Goal: Task Accomplishment & Management: Complete application form

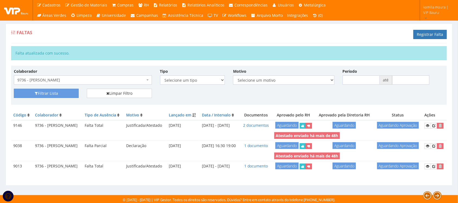
click at [144, 82] on span "9736 - [PERSON_NAME]" at bounding box center [81, 79] width 128 height 5
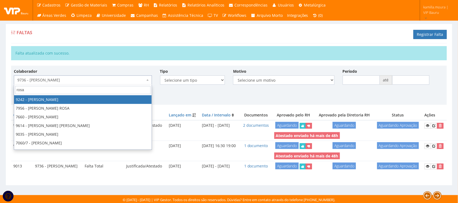
type input "[PERSON_NAME]"
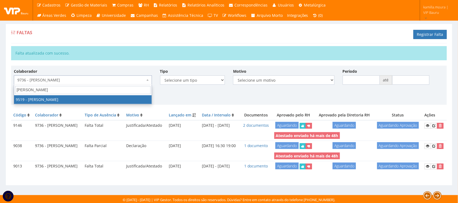
select select "3616"
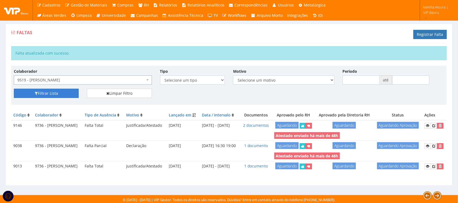
click at [66, 94] on button "Filtrar Lista" at bounding box center [46, 93] width 65 height 9
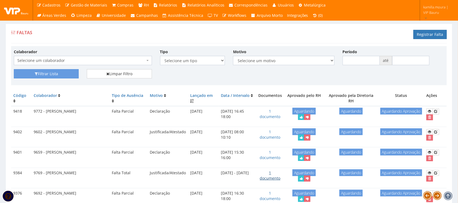
click at [267, 181] on link "1 documento" at bounding box center [270, 175] width 21 height 11
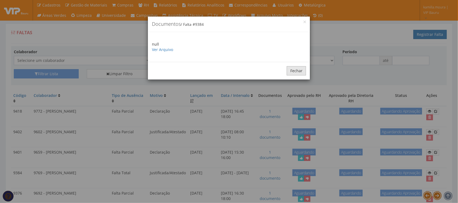
click at [295, 73] on button "Fechar" at bounding box center [296, 70] width 19 height 9
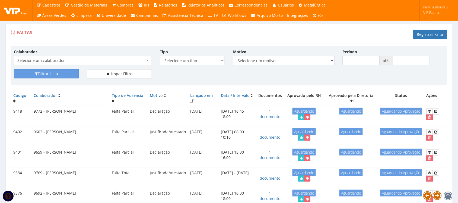
click at [102, 59] on span "Selecione um colaborador" at bounding box center [81, 60] width 128 height 5
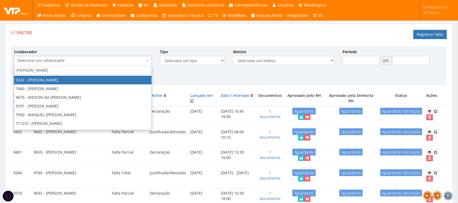
type input "rosa in"
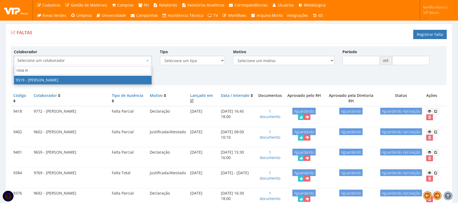
select select "3616"
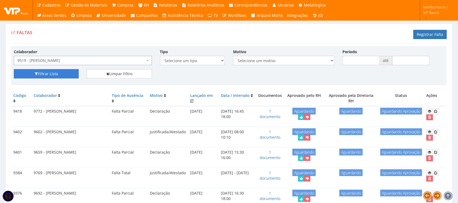
click at [71, 75] on button "Filtrar Lista" at bounding box center [46, 73] width 65 height 9
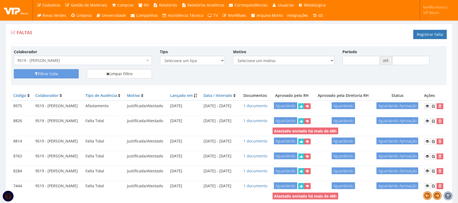
click at [396, 75] on div "Filtrar Lista Limpar Filtro" at bounding box center [229, 75] width 438 height 13
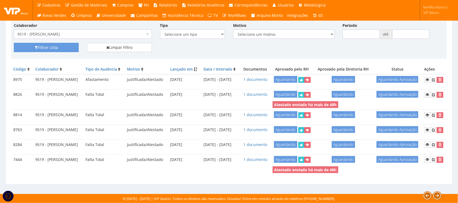
scroll to position [33, 0]
click at [265, 82] on link "1 documento" at bounding box center [255, 79] width 24 height 5
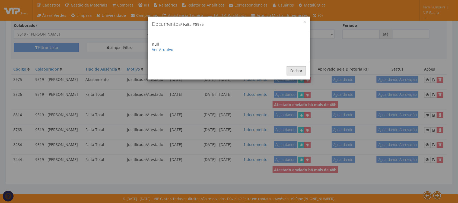
click at [293, 71] on button "Fechar" at bounding box center [296, 70] width 19 height 9
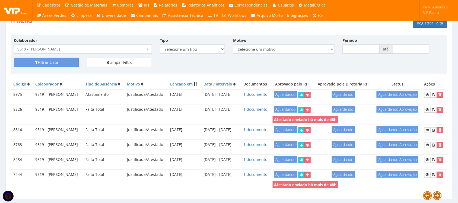
scroll to position [0, 0]
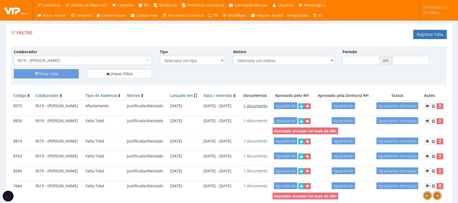
click at [263, 108] on link "1 documento" at bounding box center [255, 105] width 24 height 5
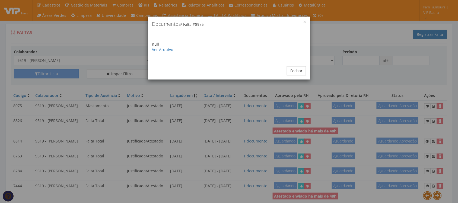
click at [171, 46] on p "null Ver Arquivo" at bounding box center [229, 47] width 154 height 11
click at [169, 48] on link "Ver Arquivo" at bounding box center [162, 49] width 21 height 5
click at [298, 69] on button "Fechar" at bounding box center [296, 70] width 19 height 9
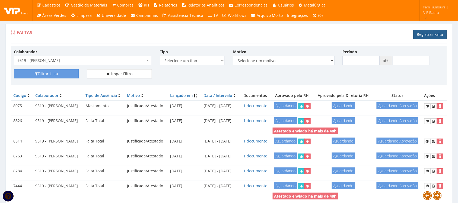
click at [427, 35] on link "Registrar Falta" at bounding box center [429, 34] width 33 height 9
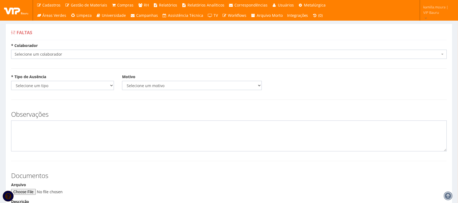
click at [194, 54] on span "Selecione um colaborador" at bounding box center [227, 54] width 425 height 5
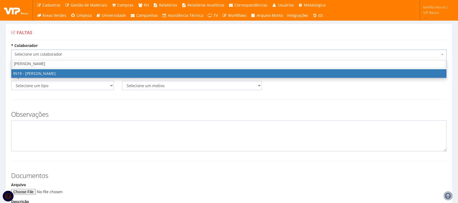
type input "rosa in"
select select "3616"
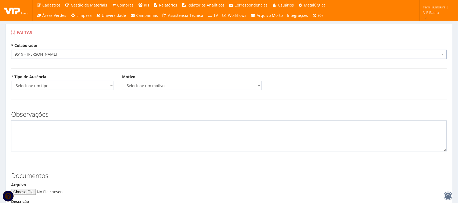
click at [74, 84] on select "Selecione um tipo Falta Total Falta Parcial Afastamento Férias" at bounding box center [62, 85] width 103 height 9
select select "afastamento"
click at [11, 81] on select "Selecione um tipo Falta Total Falta Parcial Afastamento Férias" at bounding box center [62, 85] width 103 height 9
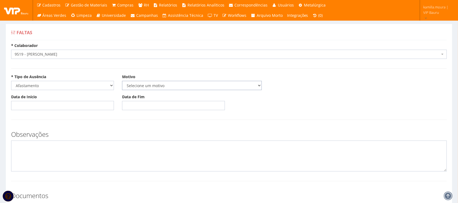
click at [147, 87] on select "Selecione um motivo Acidente Atestado Atraso Declaração Determinação Judicial D…" at bounding box center [192, 85] width 140 height 9
select select "licenca_gestante"
click at [122, 81] on select "Selecione um motivo Acidente Atestado Atraso Declaração Determinação Judicial D…" at bounding box center [192, 85] width 140 height 9
click at [79, 107] on input "Data de Início" at bounding box center [62, 105] width 103 height 9
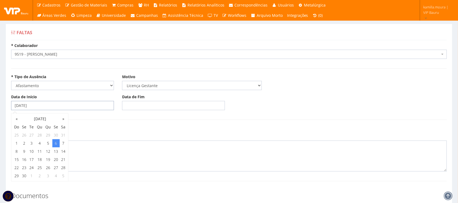
type input "06/06/2025"
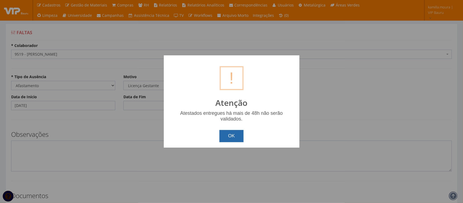
click at [232, 139] on button "OK" at bounding box center [231, 136] width 24 height 12
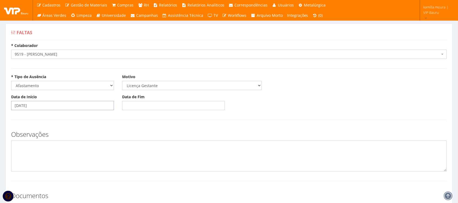
click at [15, 106] on input "06/06/2025" at bounding box center [62, 105] width 103 height 9
type input "0"
type input "01/10/2025"
click at [74, 148] on textarea at bounding box center [229, 156] width 436 height 31
type textarea "l"
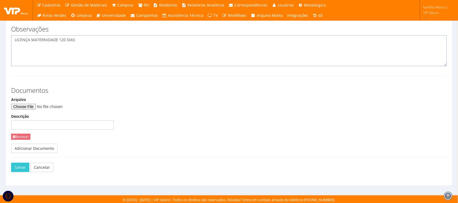
scroll to position [107, 0]
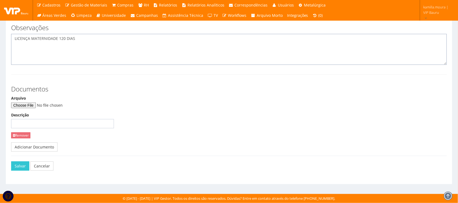
type textarea "LICENÇA MATERNIDADE 120 DIAS"
click at [29, 103] on input "Arquivo" at bounding box center [48, 105] width 74 height 6
type input "C:\fakepath\WhatsApp Image 2025-06-06 at 17.12.06.jpeg"
click at [18, 163] on button "Salvar" at bounding box center [20, 165] width 18 height 9
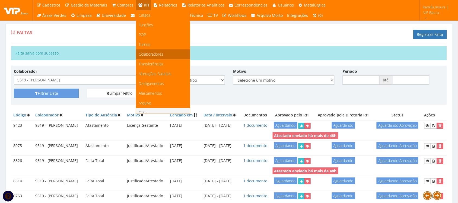
click at [156, 52] on span "Colaboradores" at bounding box center [151, 54] width 25 height 5
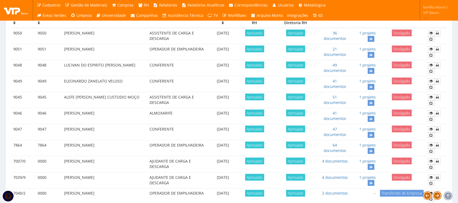
scroll to position [203, 0]
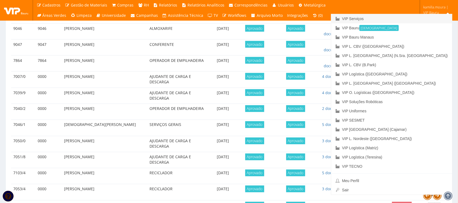
click at [403, 18] on link "VIP Serviços" at bounding box center [391, 18] width 121 height 9
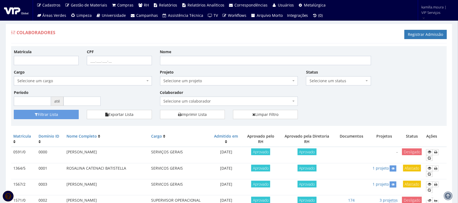
click at [314, 101] on div "Matrícula CPF Nome Cargo Selecione um cargo G0610 D0029 - 4110-05 - AGENTE DE A…" at bounding box center [229, 79] width 438 height 61
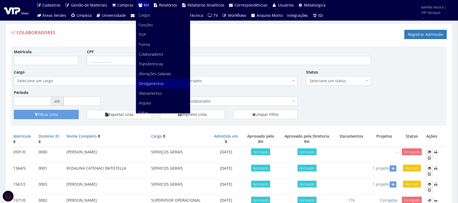
click at [160, 83] on span "Desligamentos" at bounding box center [151, 83] width 25 height 5
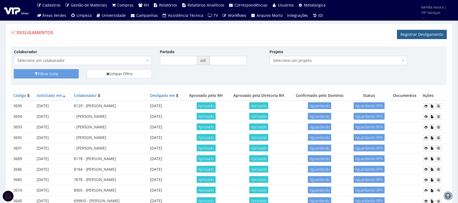
click at [402, 34] on link "Registrar Desligamento" at bounding box center [422, 34] width 50 height 9
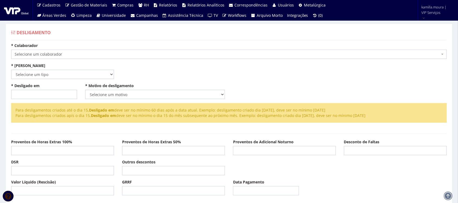
click at [77, 53] on span "Selecione um colaborador" at bounding box center [227, 54] width 425 height 5
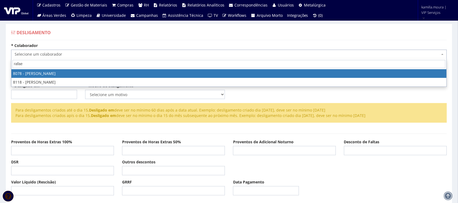
type input "[PERSON_NAME]"
select select "3405"
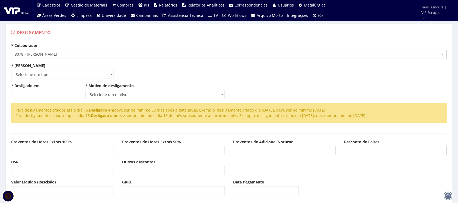
click at [60, 75] on select "Selecione um tipo Indenizado Trabalhando" at bounding box center [62, 74] width 103 height 9
select select "indenizado"
click at [11, 70] on select "Selecione um tipo Indenizado Trabalhando" at bounding box center [62, 74] width 103 height 9
click at [51, 95] on input "* Desligado em" at bounding box center [44, 94] width 66 height 9
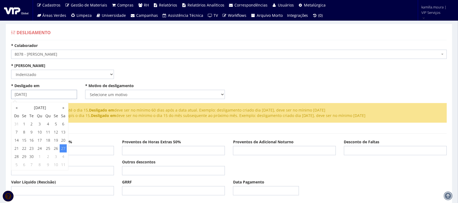
type input "[DATE]"
click at [101, 91] on select "Selecione um motivo Com Justa Causa Sem Justa Causa Pedido de Demissão Término …" at bounding box center [155, 94] width 140 height 9
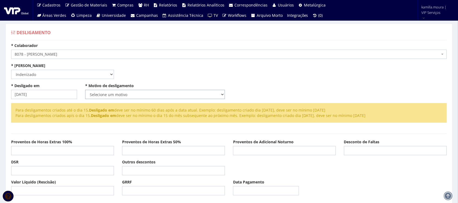
select select "pedido_demissao"
click at [85, 90] on select "Selecione um motivo Com Justa Causa Sem Justa Causa Pedido de Demissão Término …" at bounding box center [155, 94] width 140 height 9
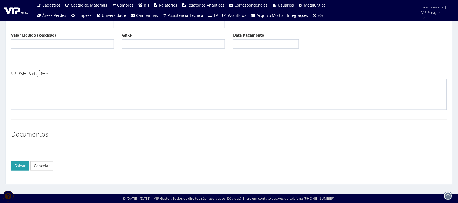
click at [23, 163] on button "Salvar" at bounding box center [20, 165] width 18 height 9
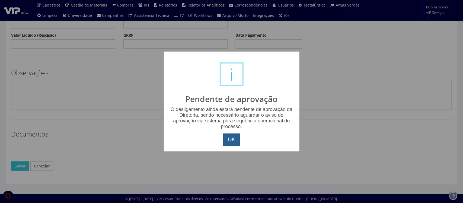
click at [230, 136] on button "OK" at bounding box center [231, 139] width 16 height 12
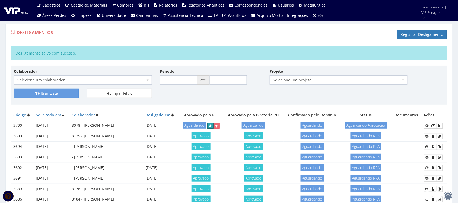
drag, startPoint x: 220, startPoint y: 139, endPoint x: 262, endPoint y: 24, distance: 122.1
click at [212, 128] on icon "submit" at bounding box center [210, 126] width 3 height 4
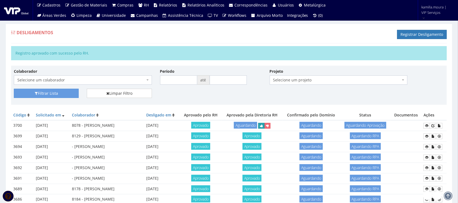
click at [263, 126] on icon "submit" at bounding box center [261, 126] width 3 height 4
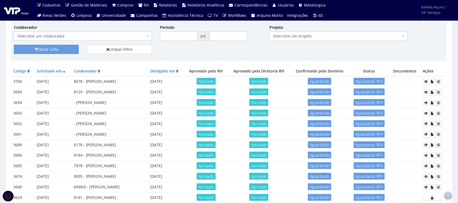
scroll to position [34, 0]
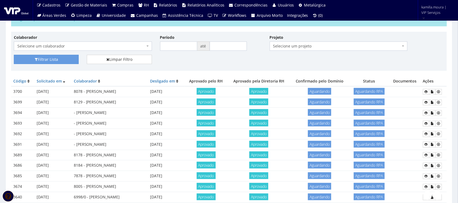
drag, startPoint x: 167, startPoint y: 103, endPoint x: 141, endPoint y: 103, distance: 25.8
click at [141, 103] on td "8129 - [PERSON_NAME]" at bounding box center [110, 102] width 76 height 11
click at [137, 104] on td "8129 - [PERSON_NAME]" at bounding box center [110, 102] width 76 height 11
drag, startPoint x: 122, startPoint y: 103, endPoint x: 159, endPoint y: 102, distance: 36.4
click at [148, 102] on td "8129 - [PERSON_NAME]" at bounding box center [110, 102] width 76 height 11
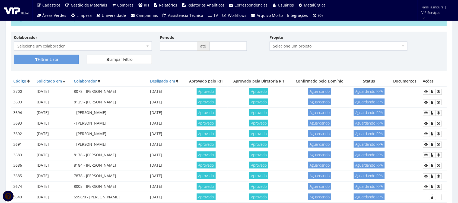
drag, startPoint x: 173, startPoint y: 103, endPoint x: 64, endPoint y: 100, distance: 108.8
click at [64, 100] on tr "3699 [DATE] 8129 - [PERSON_NAME] [DATE] Aprovado Aprovado [GEOGRAPHIC_DATA] Agu…" at bounding box center [229, 102] width 436 height 11
click at [148, 103] on td "8129 - [PERSON_NAME]" at bounding box center [110, 102] width 76 height 11
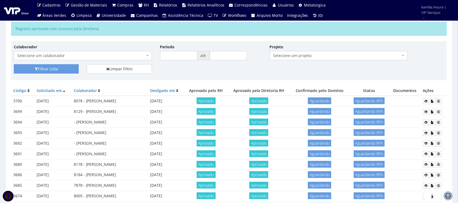
scroll to position [0, 0]
